Goal: Submit feedback/report problem: Submit feedback/report problem

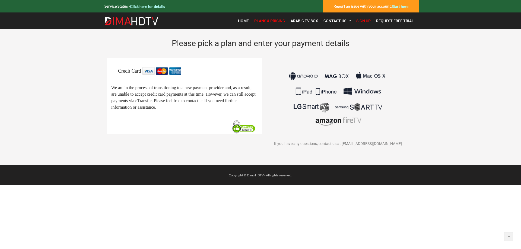
click at [271, 23] on span "Plans & Pricing" at bounding box center [269, 21] width 31 height 4
click at [362, 23] on link "Sign Up" at bounding box center [364, 20] width 20 height 11
click at [248, 21] on span "Home" at bounding box center [243, 21] width 11 height 4
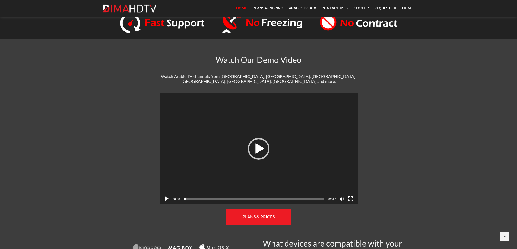
scroll to position [184, 0]
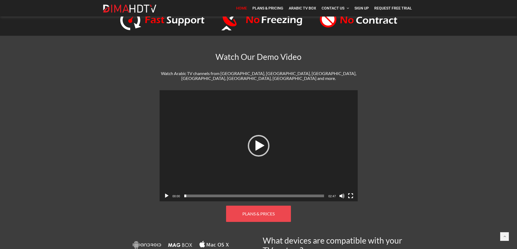
click at [260, 211] on span "PLANS & PRICES" at bounding box center [258, 213] width 32 height 5
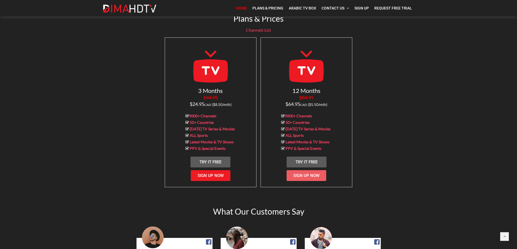
click at [304, 173] on span "Sign Up Now" at bounding box center [306, 175] width 26 height 5
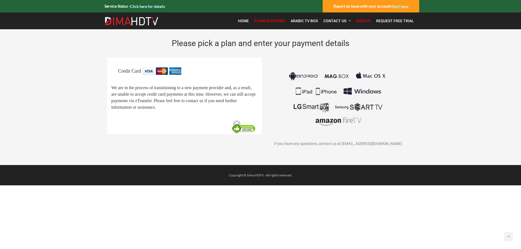
click at [400, 6] on link "Start here" at bounding box center [400, 6] width 17 height 5
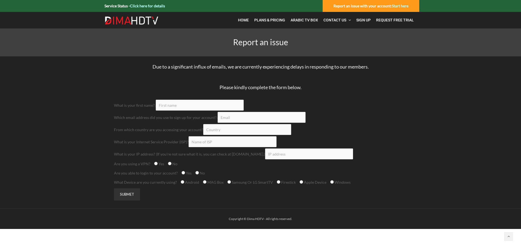
click at [185, 106] on input "Contact form" at bounding box center [200, 105] width 88 height 11
type input "yasser"
click at [228, 119] on input "Contact form" at bounding box center [262, 117] width 88 height 11
type input "elmouallem302@gmail.com"
click at [221, 130] on input "Contact form" at bounding box center [247, 129] width 88 height 11
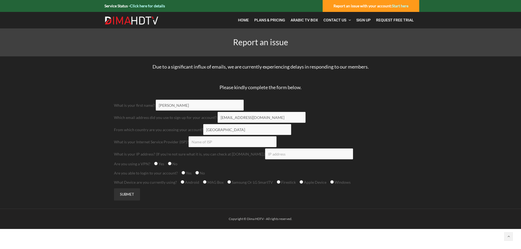
type input "canada"
click at [217, 143] on input "Contact form" at bounding box center [233, 142] width 88 height 11
type input "shaw"
click at [305, 156] on input "Contact form" at bounding box center [309, 154] width 88 height 11
drag, startPoint x: 228, startPoint y: 155, endPoint x: 271, endPoint y: 157, distance: 42.7
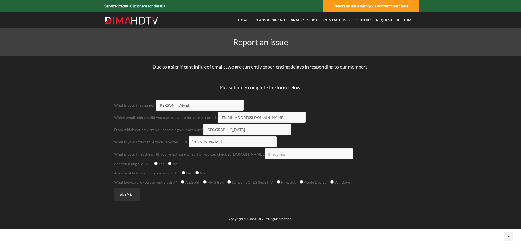
click at [271, 157] on div "What is your IP address? (If you're not sure what it is, you can check at whati…" at bounding box center [260, 154] width 293 height 11
click at [242, 157] on div "What is your IP address? (If you're not sure what it is, you can check at whati…" at bounding box center [260, 154] width 293 height 11
drag, startPoint x: 228, startPoint y: 153, endPoint x: 240, endPoint y: 156, distance: 11.9
click at [240, 156] on div "What is your IP address? (If you're not sure what it is, you can check at whati…" at bounding box center [260, 154] width 293 height 11
click at [228, 156] on div "What is your IP address? (If you're not sure what it is, you can check at whati…" at bounding box center [260, 154] width 293 height 11
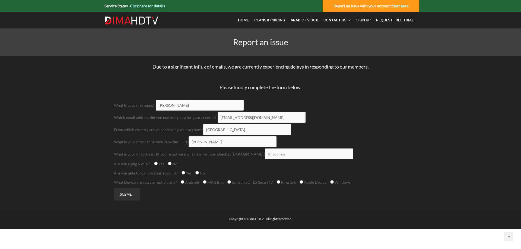
drag, startPoint x: 229, startPoint y: 156, endPoint x: 269, endPoint y: 159, distance: 39.7
click at [269, 159] on div "What is your IP address? (If you're not sure what it is, you can check at whati…" at bounding box center [260, 154] width 293 height 11
copy div "whatismyipaddress.com"
click at [297, 156] on input "Contact form" at bounding box center [309, 154] width 88 height 11
click at [290, 153] on input "Contact form" at bounding box center [309, 154] width 88 height 11
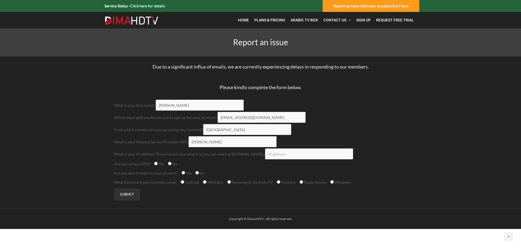
paste input "68.150.56.8"
type input "68.150.56.8"
click at [170, 165] on input "No" at bounding box center [170, 164] width 4 height 4
radio input "true"
click at [197, 174] on input "No" at bounding box center [197, 173] width 4 height 4
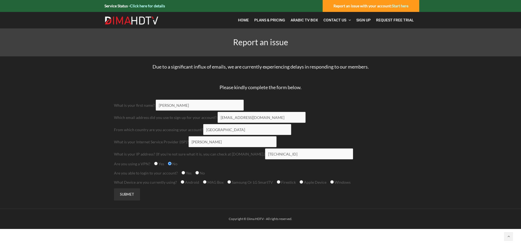
radio input "true"
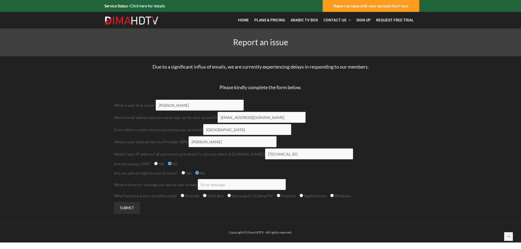
click at [277, 195] on input "Firestick" at bounding box center [279, 196] width 4 height 4
radio input "true"
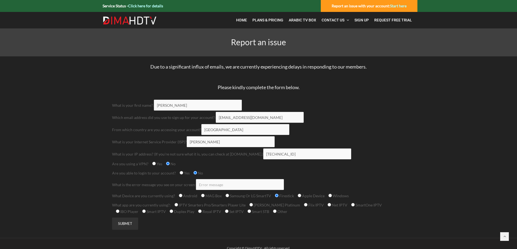
click at [273, 210] on label "Other" at bounding box center [280, 212] width 14 height 5
click at [273, 210] on input "Other" at bounding box center [275, 212] width 4 height 4
radio input "true"
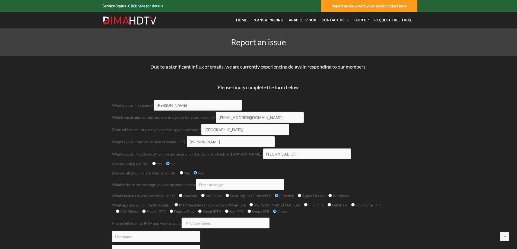
click at [198, 226] on input "Contact form" at bounding box center [226, 223] width 88 height 11
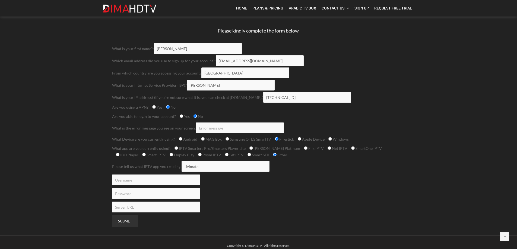
scroll to position [57, 0]
type input "tivimate"
click at [146, 181] on input "Contact form" at bounding box center [156, 180] width 88 height 11
type input "elmouallem302"
click at [147, 194] on input "Contact form" at bounding box center [156, 193] width 88 height 11
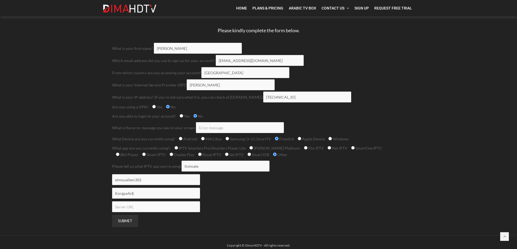
type input "Korgpa4x$"
click at [144, 208] on input "Contact form" at bounding box center [156, 207] width 88 height 11
click at [132, 220] on input "SUBMET" at bounding box center [125, 221] width 26 height 12
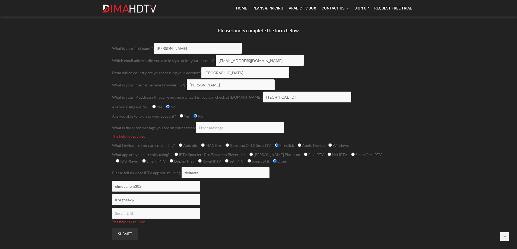
click at [137, 214] on input "Contact form" at bounding box center [156, 213] width 88 height 11
click at [201, 129] on input "Contact form" at bounding box center [240, 127] width 88 height 11
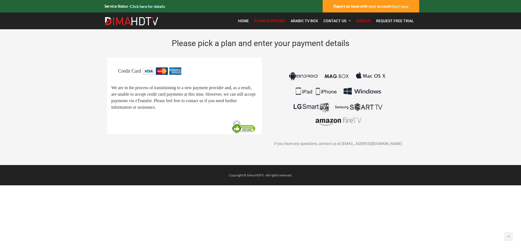
click at [364, 23] on link "Sign Up" at bounding box center [364, 20] width 20 height 11
click at [364, 20] on span "Sign Up" at bounding box center [363, 21] width 14 height 4
click at [365, 20] on span "Sign Up" at bounding box center [363, 21] width 14 height 4
click at [150, 7] on link "Click here for details" at bounding box center [147, 6] width 35 height 5
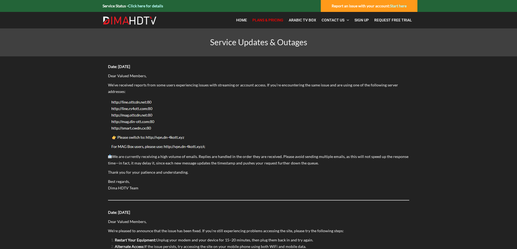
click at [269, 19] on span "Plans & Pricing" at bounding box center [267, 20] width 31 height 4
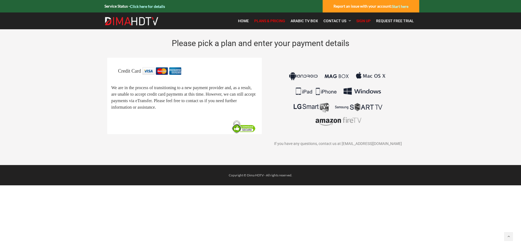
click at [144, 18] on img at bounding box center [132, 21] width 54 height 9
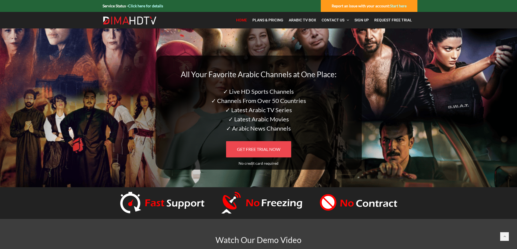
click at [255, 152] on span "GET FREE TRIAL NOW" at bounding box center [258, 149] width 43 height 5
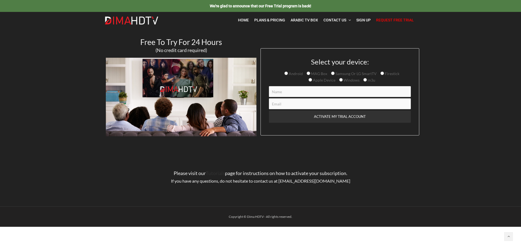
click at [217, 173] on link "Tutorials" at bounding box center [215, 173] width 19 height 6
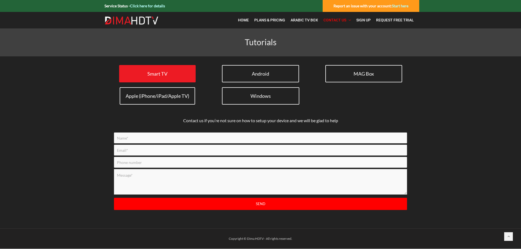
click at [165, 76] on span "Smart TV" at bounding box center [157, 74] width 20 height 6
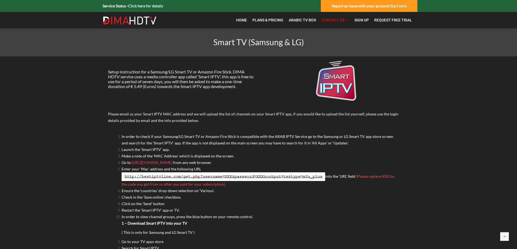
click at [163, 175] on img at bounding box center [224, 177] width 204 height 9
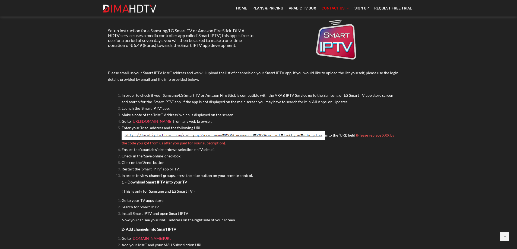
scroll to position [77, 0]
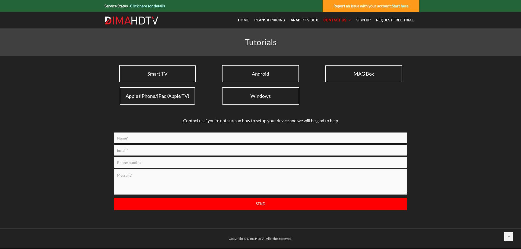
click at [260, 140] on input "Contact form" at bounding box center [260, 138] width 293 height 11
type input "yasser el mouallem"
click at [222, 154] on input "Contact form" at bounding box center [260, 150] width 293 height 11
type input "elmouallem302@gmail.com"
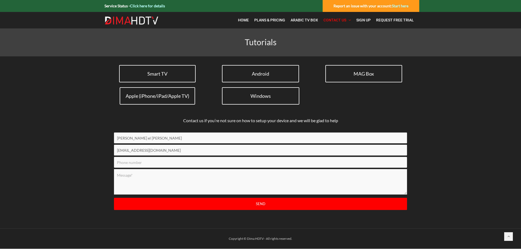
click at [169, 163] on input "Contact form" at bounding box center [260, 162] width 293 height 11
type input "7806559955"
click at [154, 179] on textarea "Contact form" at bounding box center [260, 182] width 293 height 26
type textarea "hi im allready member with you guy's but the subscrupsion finish this month but…"
click at [218, 203] on input "Send" at bounding box center [260, 204] width 293 height 12
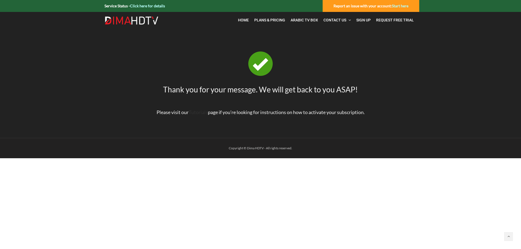
click at [199, 113] on link "Tutorials" at bounding box center [198, 112] width 19 height 6
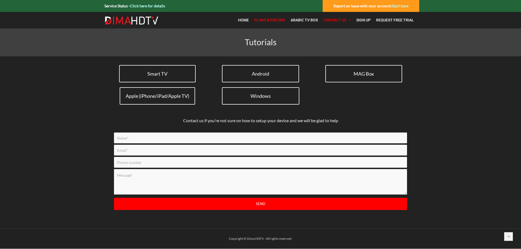
click at [271, 18] on span "Plans & Pricing" at bounding box center [269, 20] width 31 height 4
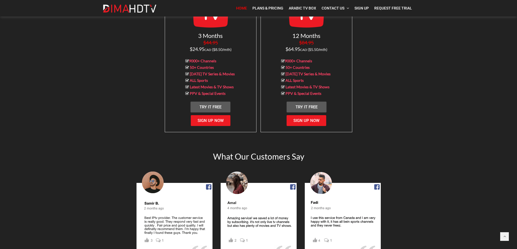
scroll to position [576, 0]
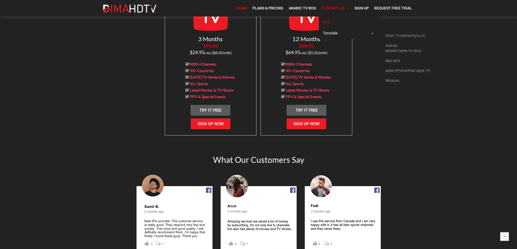
click at [331, 18] on link "FAQ" at bounding box center [349, 22] width 60 height 11
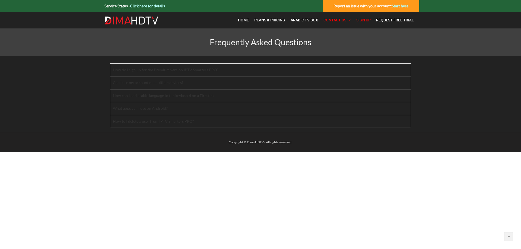
click at [365, 20] on span "Sign Up" at bounding box center [363, 20] width 14 height 4
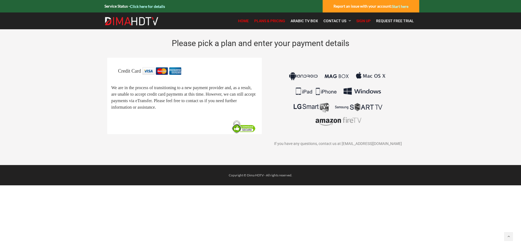
click at [244, 20] on span "Home" at bounding box center [243, 21] width 11 height 4
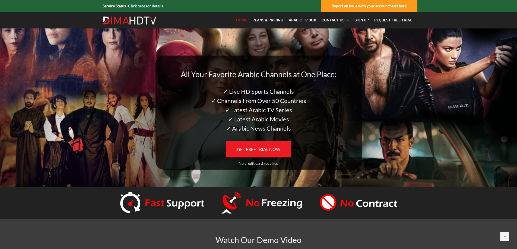
click at [270, 21] on span "Plans & Pricing" at bounding box center [267, 20] width 31 height 4
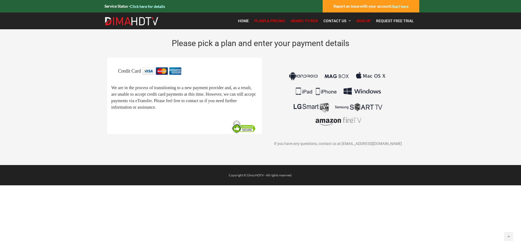
click at [302, 20] on span "Arabic TV Box" at bounding box center [304, 21] width 27 height 4
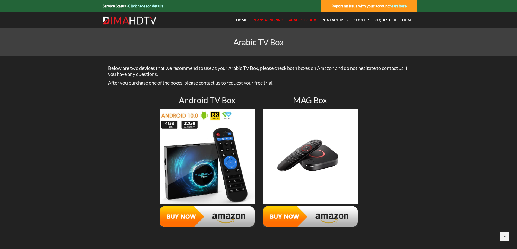
click at [275, 22] on span "Plans & Pricing" at bounding box center [267, 20] width 31 height 4
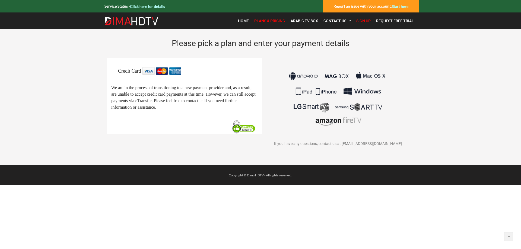
click at [402, 7] on link "Start here" at bounding box center [400, 6] width 17 height 5
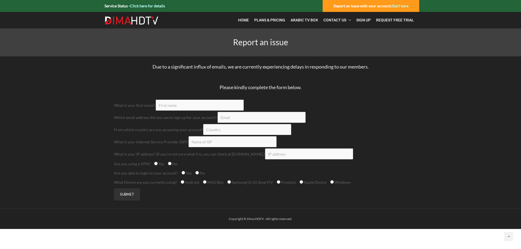
drag, startPoint x: 230, startPoint y: 154, endPoint x: 269, endPoint y: 159, distance: 38.8
click at [269, 159] on div "What is your IP address? (If you're not sure what it is, you can check at [DOMA…" at bounding box center [260, 154] width 293 height 11
copy div "[DOMAIN_NAME]"
